Goal: Information Seeking & Learning: Find specific fact

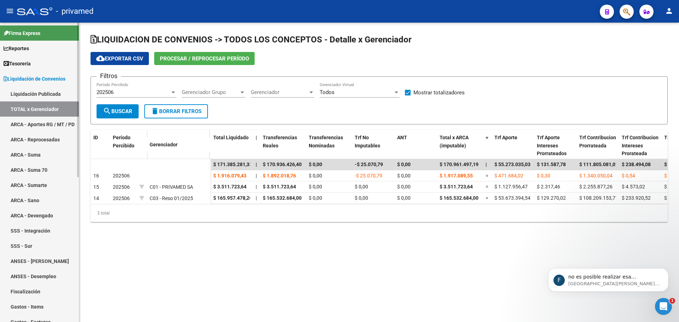
scroll to position [122, 0]
click at [605, 277] on p "no es posible realizar esa modificacion, solo nos permite borrar por completo l…" at bounding box center [614, 277] width 91 height 7
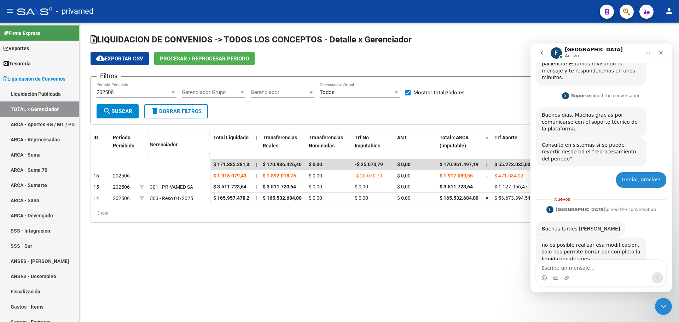
scroll to position [133, 0]
click at [567, 269] on textarea "Escribe un mensaje..." at bounding box center [602, 266] width 130 height 12
click at [570, 269] on textarea "Escribe un mensaje..." at bounding box center [602, 266] width 130 height 12
click at [569, 265] on textarea "Escribe un mensaje..." at bounding box center [602, 266] width 130 height 12
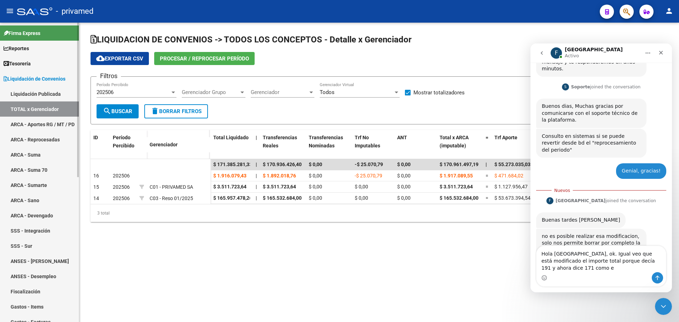
scroll to position [148, 0]
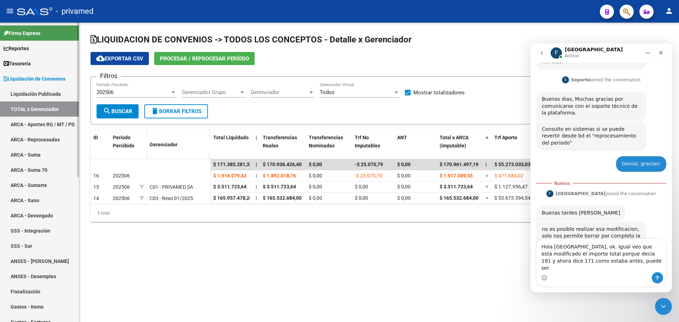
type textarea "Hola [GEOGRAPHIC_DATA], ok. Igual veo que está modificado el importe total porq…"
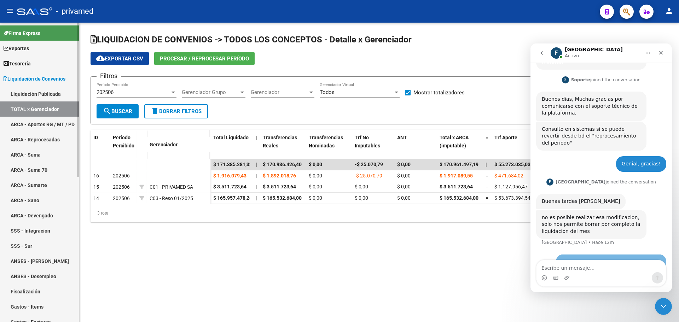
scroll to position [163, 0]
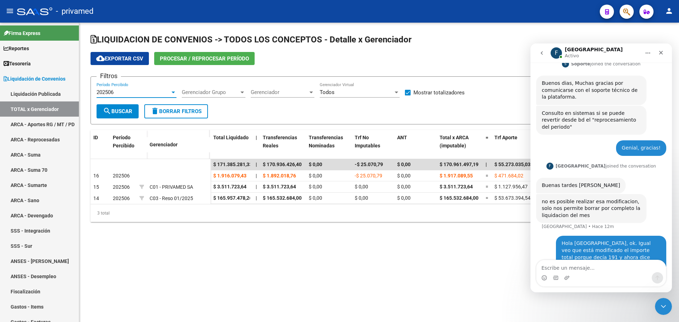
click at [105, 95] on span "202506" at bounding box center [105, 92] width 17 height 6
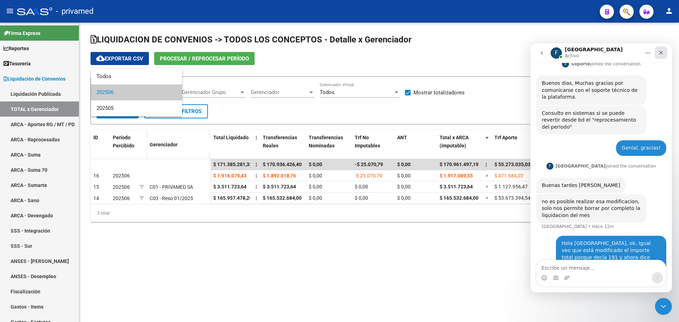
click at [660, 52] on icon "Cerrar" at bounding box center [662, 53] width 4 height 4
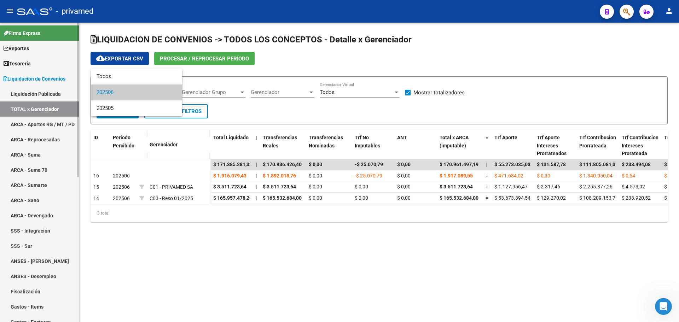
drag, startPoint x: 210, startPoint y: 315, endPoint x: 66, endPoint y: 262, distance: 153.0
click at [205, 311] on div at bounding box center [339, 161] width 679 height 322
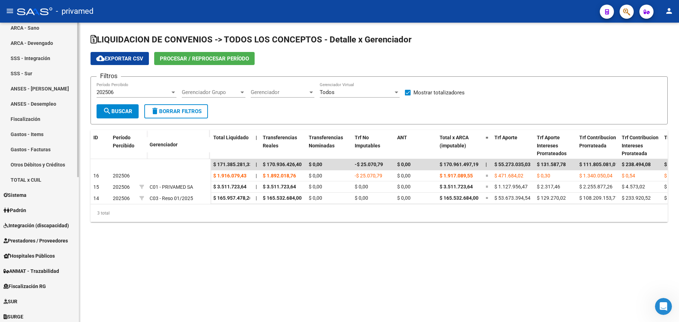
scroll to position [177, 0]
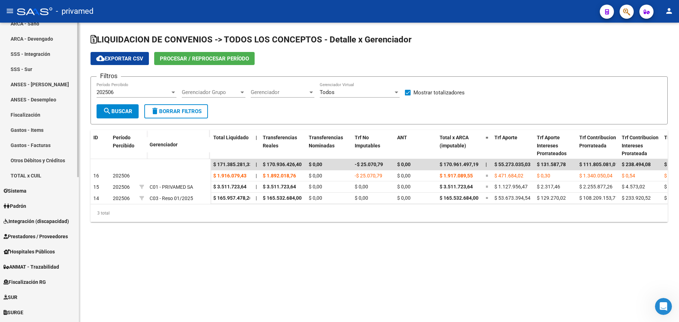
click at [25, 203] on span "Padrón" at bounding box center [15, 206] width 23 height 8
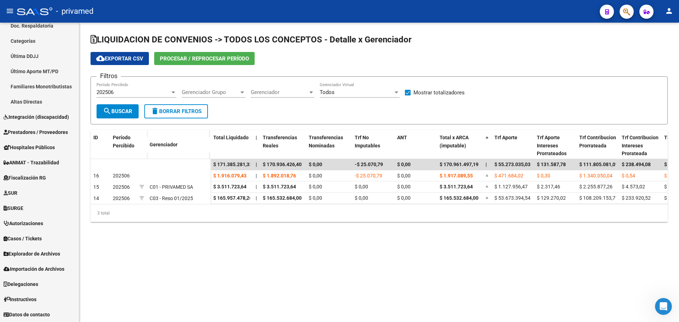
scroll to position [175, 0]
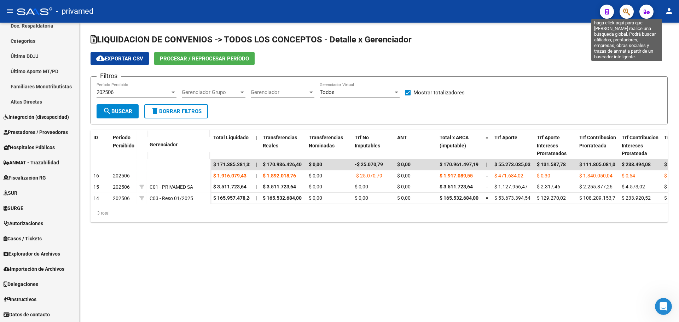
click at [628, 13] on icon "button" at bounding box center [627, 12] width 7 height 8
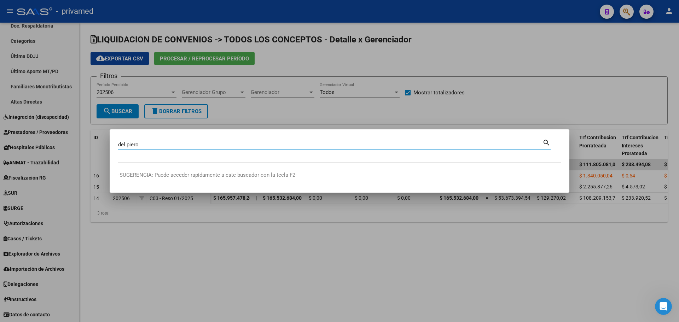
type input "del piero"
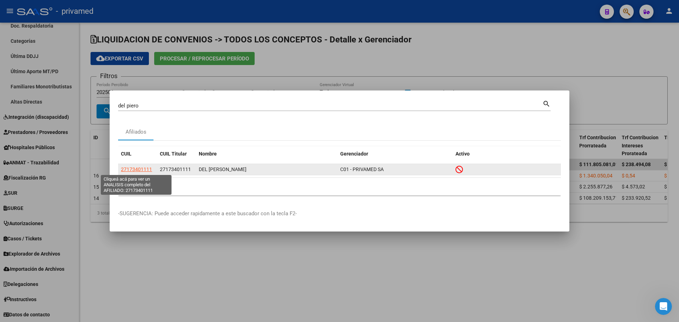
click at [135, 168] on span "27173401111" at bounding box center [136, 170] width 31 height 6
type textarea "27173401111"
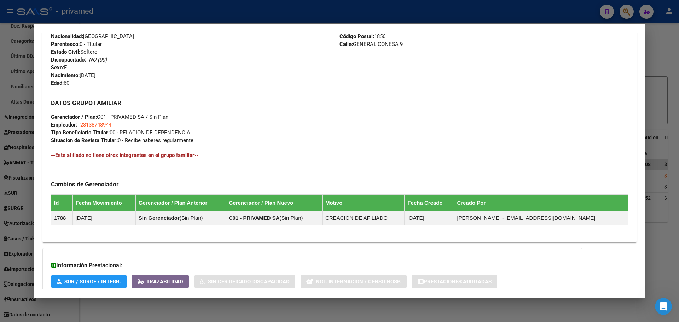
scroll to position [319, 0]
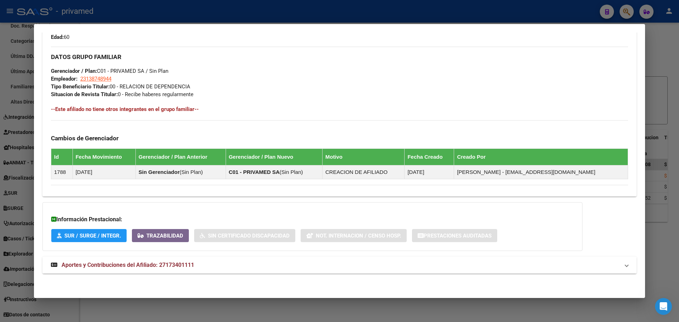
click at [103, 268] on span "Aportes y Contribuciones del Afiliado: 27173401111" at bounding box center [128, 265] width 133 height 7
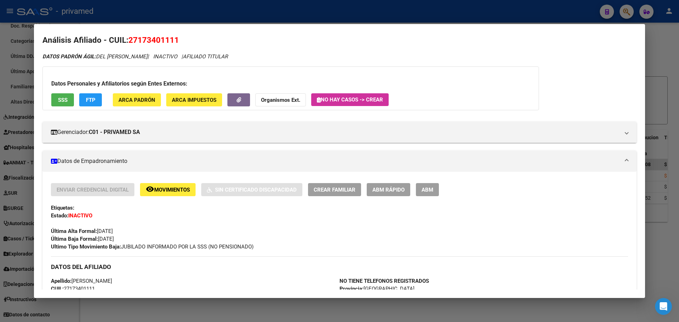
scroll to position [0, 0]
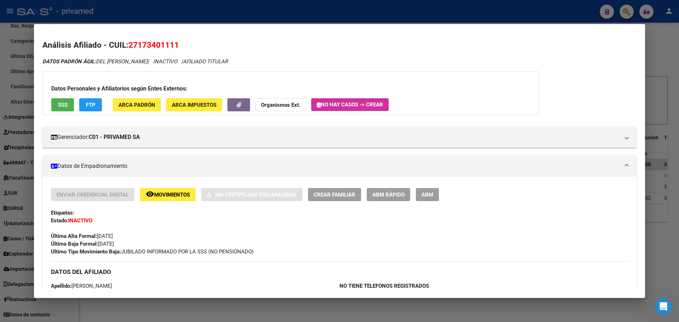
click at [67, 105] on button "SSS" at bounding box center [62, 104] width 23 height 13
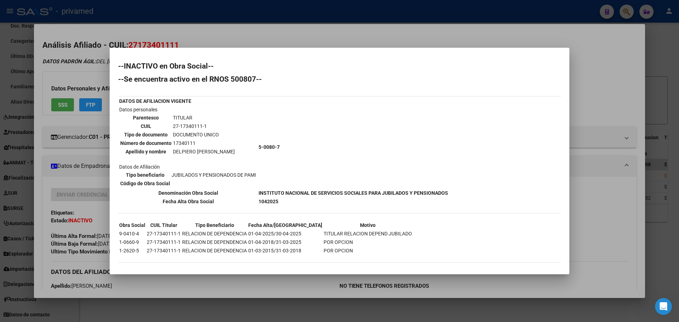
click at [358, 27] on div at bounding box center [339, 161] width 679 height 322
